Goal: Transaction & Acquisition: Purchase product/service

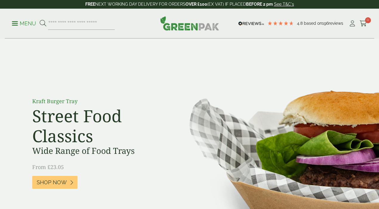
scroll to position [1, 0]
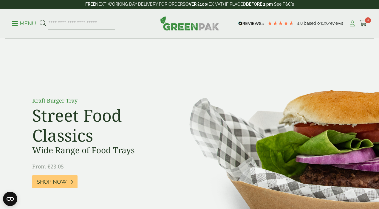
click at [352, 22] on icon at bounding box center [352, 24] width 7 height 6
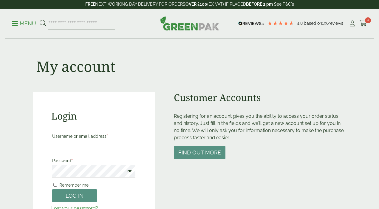
type input "**********"
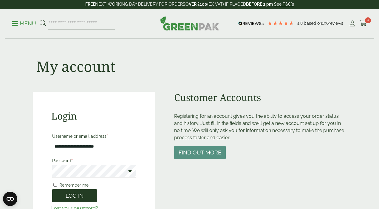
click at [69, 194] on button "Log in" at bounding box center [74, 195] width 45 height 13
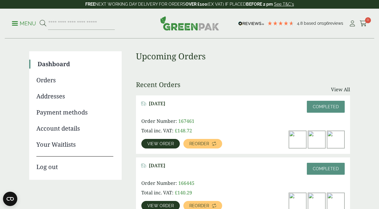
scroll to position [33, 0]
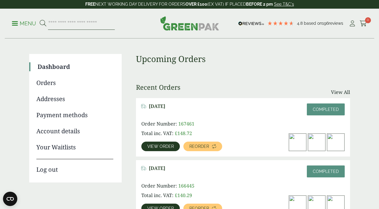
click at [70, 25] on input "search" at bounding box center [81, 23] width 67 height 13
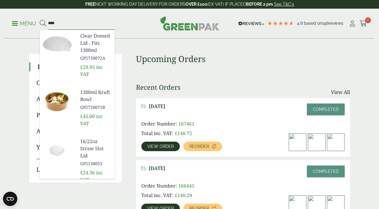
type input "****"
click at [89, 92] on span "1300ml Kraft Bowl" at bounding box center [95, 96] width 30 height 14
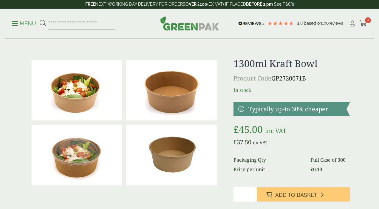
scroll to position [18, 0]
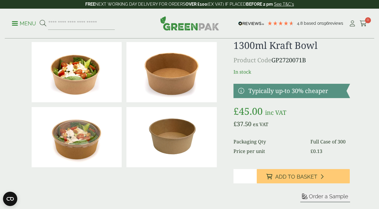
drag, startPoint x: 274, startPoint y: 176, endPoint x: 243, endPoint y: 132, distance: 53.3
click at [274, 176] on button "Add to Basket" at bounding box center [303, 176] width 93 height 14
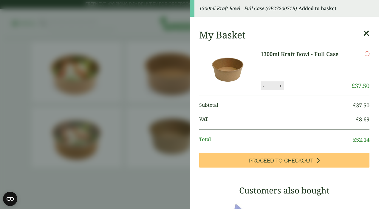
click at [366, 33] on icon at bounding box center [366, 33] width 6 height 8
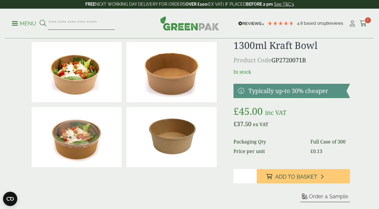
click at [76, 24] on input "search" at bounding box center [81, 23] width 67 height 13
click at [16, 24] on link "Menu" at bounding box center [24, 23] width 24 height 6
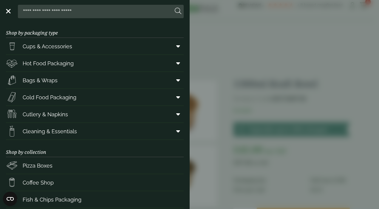
click at [228, 36] on aside "Close Shop by packaging type Cups & Accessories Hot Drink Paper Cups Smoothie C…" at bounding box center [189, 104] width 379 height 209
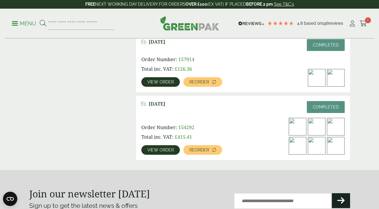
scroll to position [288, 0]
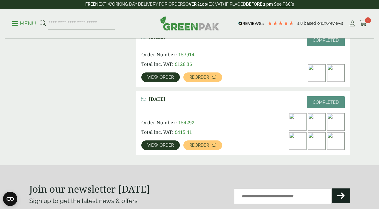
click at [165, 146] on span "View order" at bounding box center [160, 145] width 27 height 4
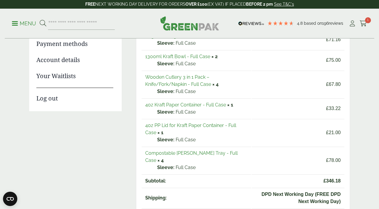
scroll to position [107, 0]
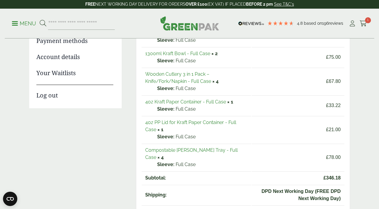
click at [189, 150] on link "Compostable [PERSON_NAME] Tray - Full Case" at bounding box center [191, 153] width 92 height 13
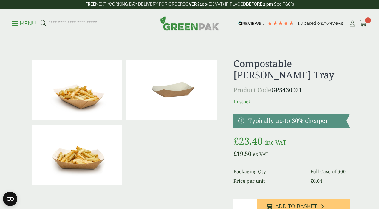
click at [76, 26] on input "search" at bounding box center [81, 23] width 67 height 13
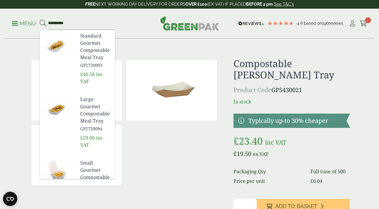
click at [268, 61] on h1 "Compostable Kraft Chip Tray" at bounding box center [292, 69] width 117 height 23
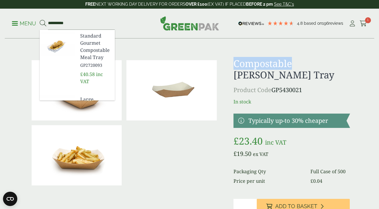
click at [268, 61] on h1 "Compostable Kraft Chip Tray" at bounding box center [292, 69] width 117 height 23
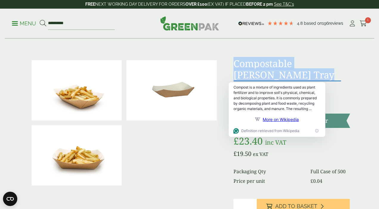
copy div "Compostable Kraft Chip Tray"
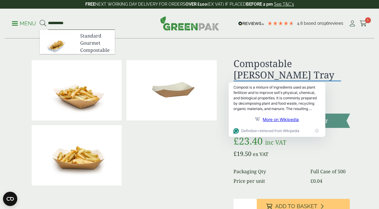
click at [59, 23] on input "**********" at bounding box center [81, 23] width 67 height 13
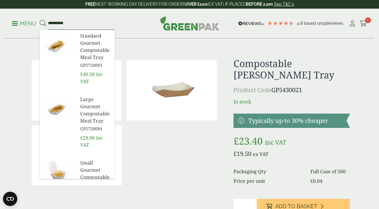
click at [59, 23] on input "**********" at bounding box center [81, 23] width 67 height 13
paste input "**********"
type input "**********"
click at [40, 20] on button at bounding box center [43, 24] width 7 height 8
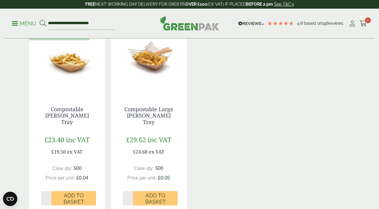
scroll to position [111, 0]
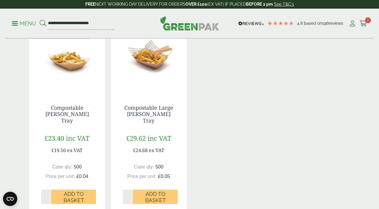
click at [73, 62] on img at bounding box center [67, 55] width 76 height 75
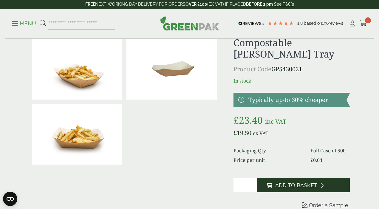
click at [275, 184] on span "Add to Basket" at bounding box center [296, 185] width 42 height 7
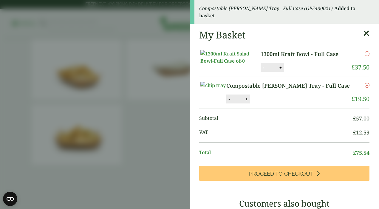
click at [366, 33] on icon at bounding box center [366, 33] width 6 height 8
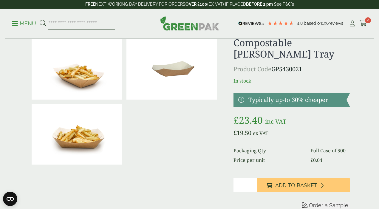
click at [81, 25] on input "search" at bounding box center [81, 23] width 67 height 13
type input "*****"
click at [40, 20] on button at bounding box center [43, 24] width 7 height 8
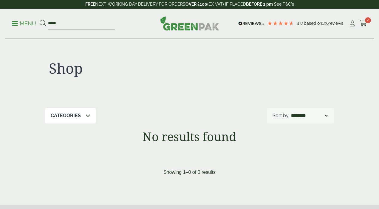
click at [76, 28] on input "*****" at bounding box center [81, 23] width 67 height 13
type input "******"
click at [40, 20] on button at bounding box center [43, 24] width 7 height 8
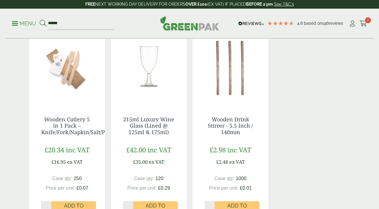
scroll to position [101, 0]
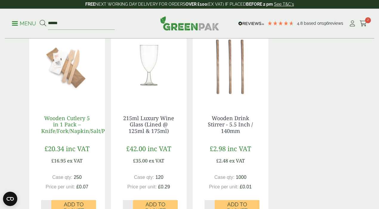
click at [69, 120] on link "Wooden Cutlery 5 in 1 Pack – Knife/Fork/Napkin/Salt/Pepper" at bounding box center [80, 125] width 79 height 20
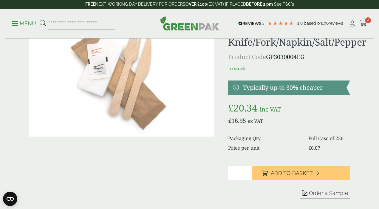
click at [237, 174] on input "*" at bounding box center [240, 173] width 24 height 14
click at [248, 172] on input "*" at bounding box center [240, 173] width 24 height 14
type input "*"
click at [248, 172] on input "*" at bounding box center [240, 173] width 24 height 14
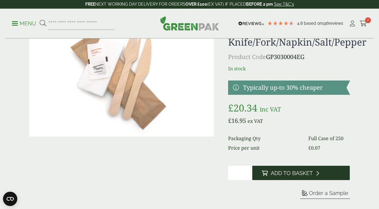
click at [269, 169] on button "Add to Basket" at bounding box center [301, 173] width 98 height 14
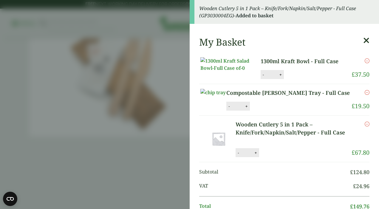
click at [366, 38] on icon at bounding box center [366, 40] width 6 height 8
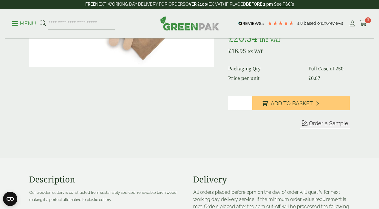
scroll to position [101, 0]
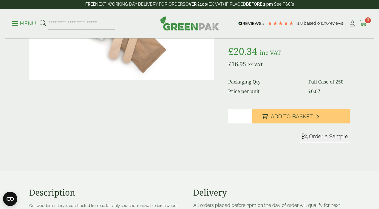
click at [368, 21] on span "6" at bounding box center [368, 20] width 6 height 6
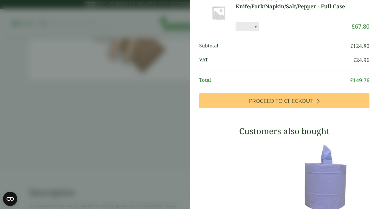
scroll to position [118, 0]
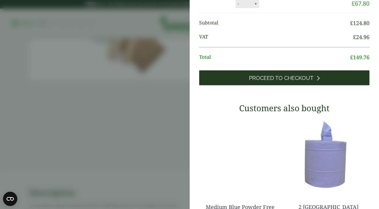
click at [292, 81] on span "Proceed to Checkout" at bounding box center [281, 78] width 64 height 7
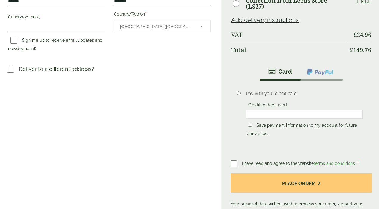
scroll to position [212, 0]
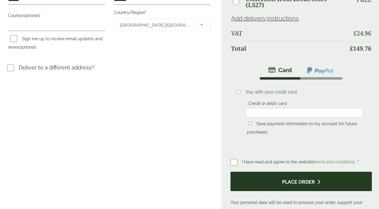
click at [256, 172] on button "Place order" at bounding box center [301, 181] width 141 height 19
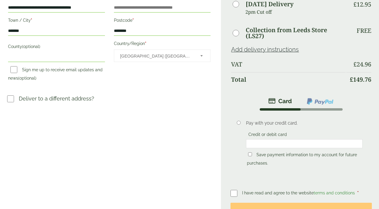
scroll to position [235, 0]
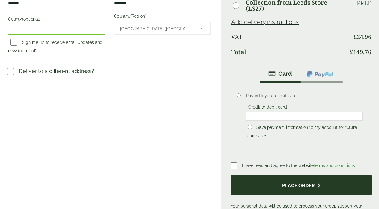
click at [265, 175] on button "Place order" at bounding box center [301, 184] width 141 height 19
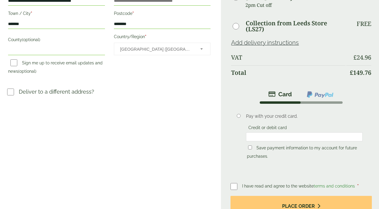
scroll to position [225, 0]
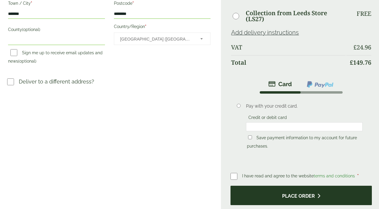
click at [248, 186] on button "Place order" at bounding box center [301, 195] width 141 height 19
